Goal: Task Accomplishment & Management: Manage account settings

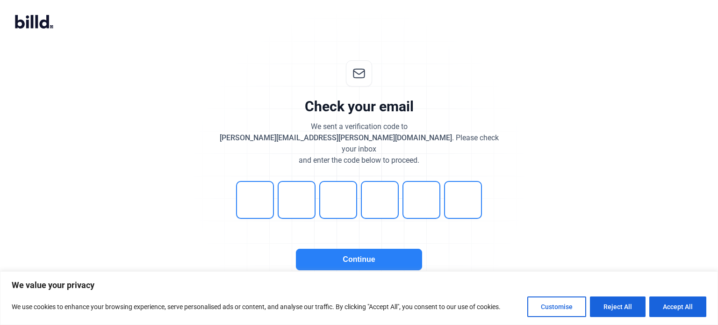
click at [368, 249] on button "Continue" at bounding box center [359, 260] width 126 height 22
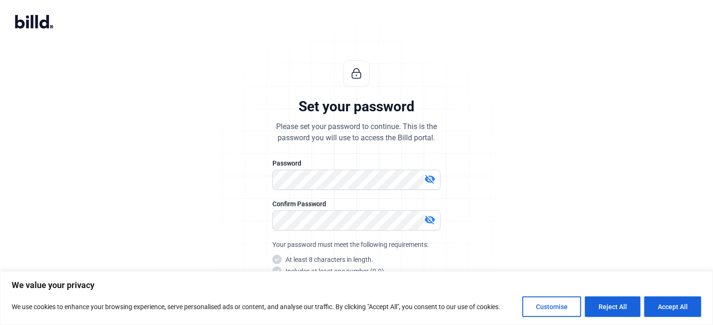
click at [430, 179] on mat-icon "visibility_off" at bounding box center [429, 178] width 11 height 11
click at [337, 189] on div "visibility" at bounding box center [357, 180] width 168 height 20
click at [228, 165] on div "Set your password Please set your password to continue. This is the password yo…" at bounding box center [356, 225] width 310 height 360
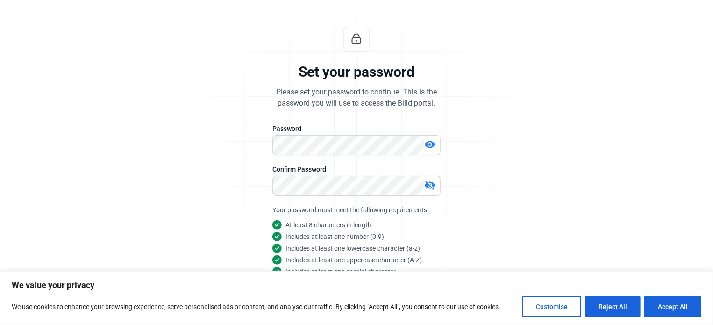
scroll to position [88, 0]
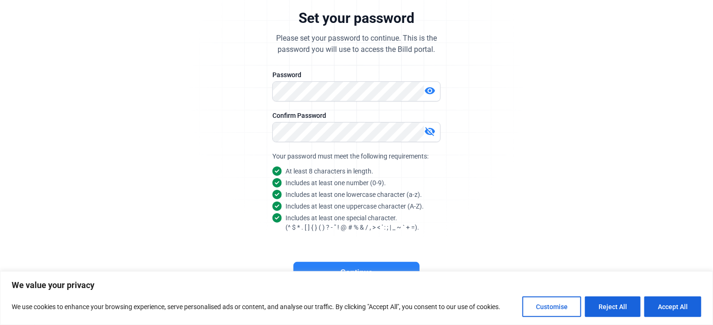
click at [353, 267] on button "Continue" at bounding box center [357, 273] width 126 height 22
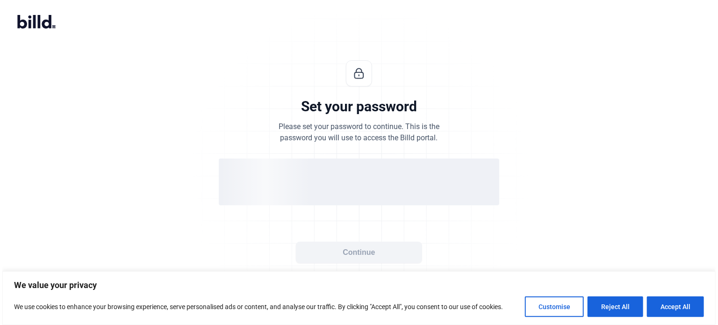
scroll to position [0, 0]
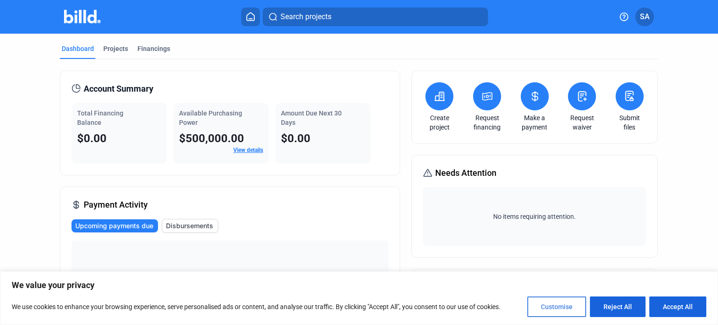
click at [564, 309] on button "Customise" at bounding box center [556, 306] width 59 height 21
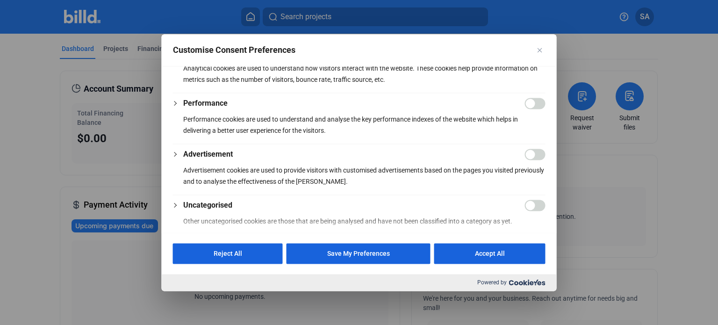
scroll to position [196, 0]
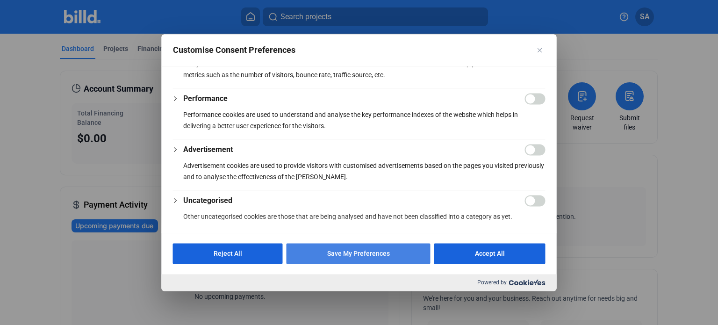
click at [379, 259] on button "Save My Preferences" at bounding box center [359, 253] width 144 height 21
